Goal: Navigation & Orientation: Find specific page/section

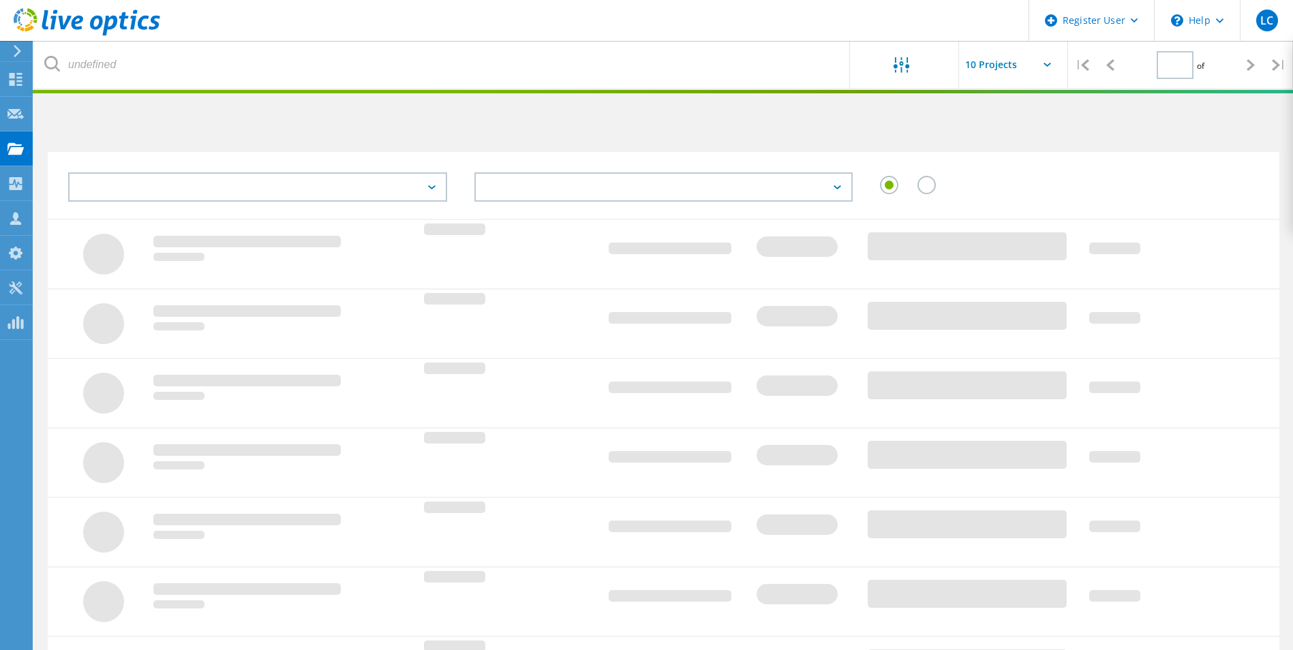
type input "1"
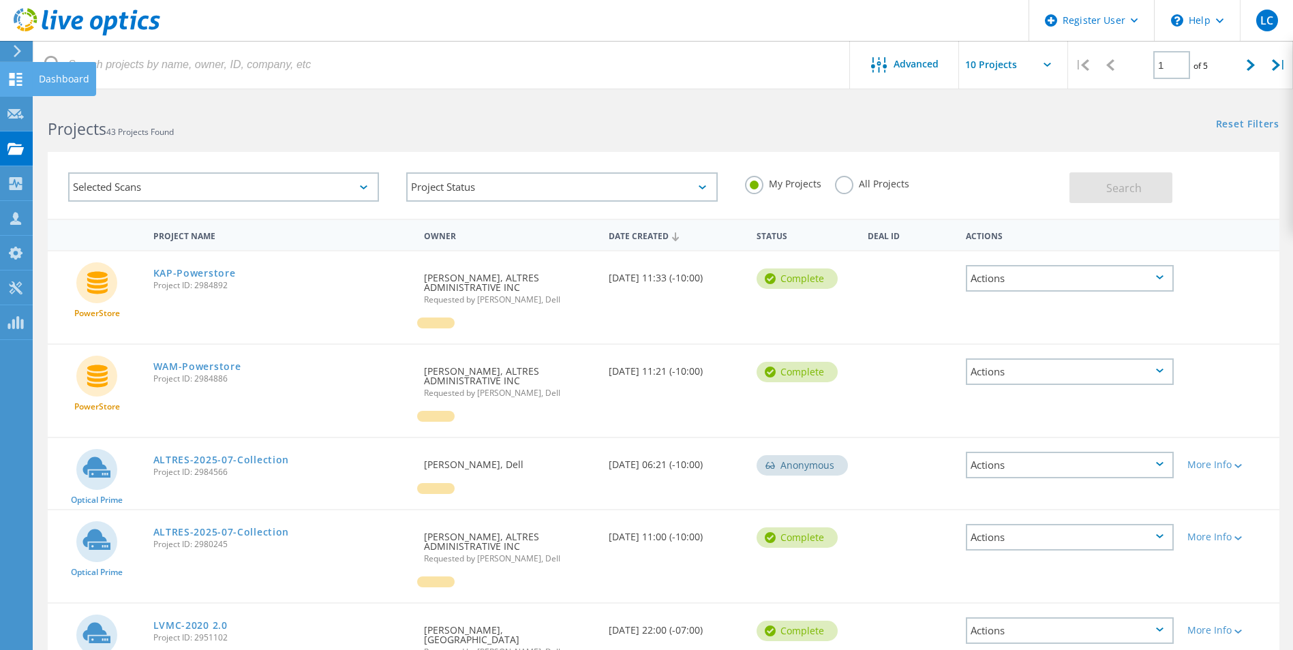
click at [18, 80] on icon at bounding box center [15, 79] width 16 height 13
